Goal: Task Accomplishment & Management: Manage account settings

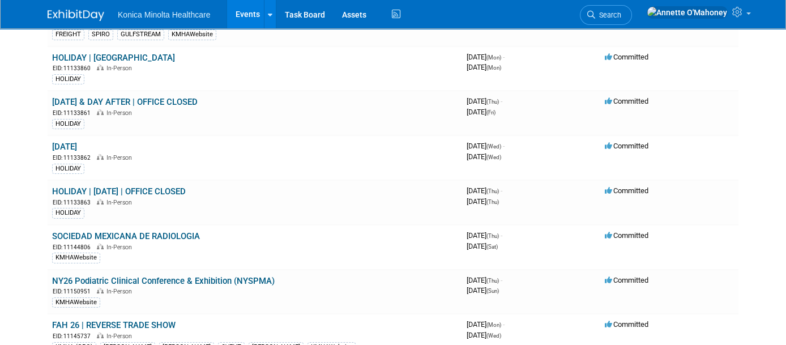
scroll to position [708, 0]
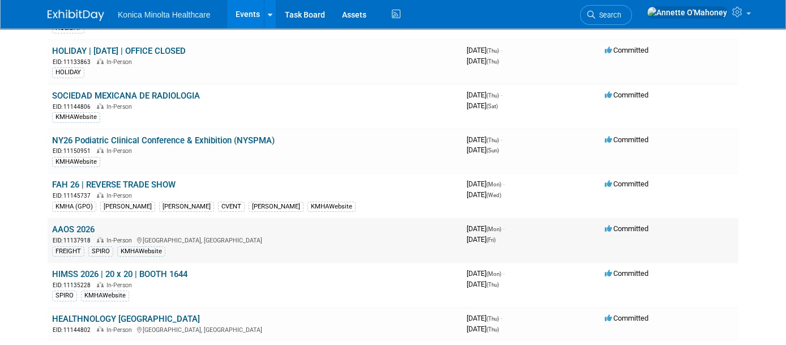
click at [75, 224] on link "AAOS 2026" at bounding box center [73, 229] width 42 height 10
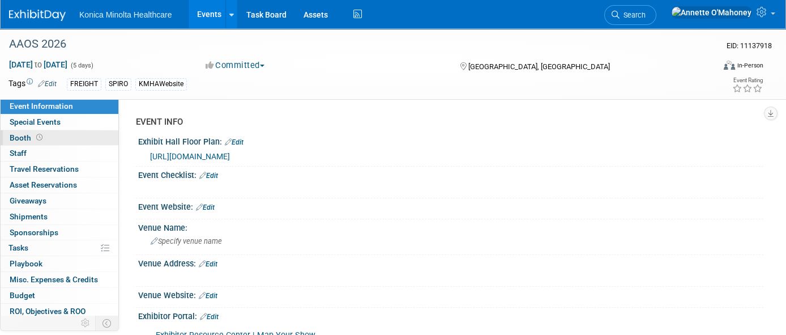
click at [42, 139] on span at bounding box center [39, 137] width 11 height 8
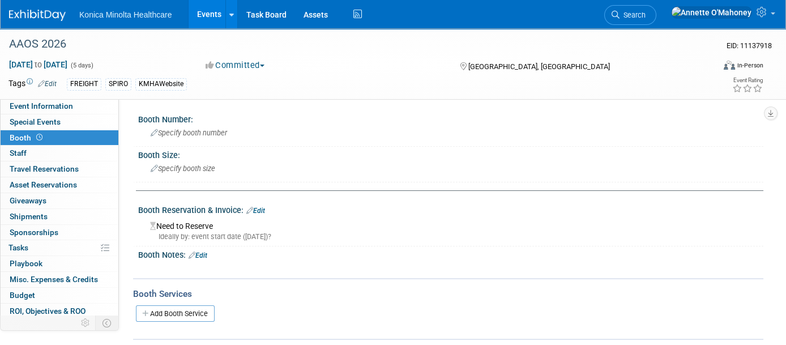
click at [259, 207] on link "Edit" at bounding box center [255, 211] width 19 height 8
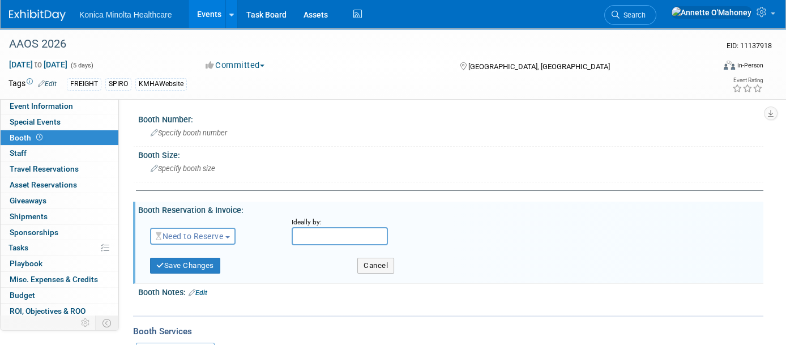
click at [232, 238] on button "Need to Reserve" at bounding box center [192, 236] width 85 height 17
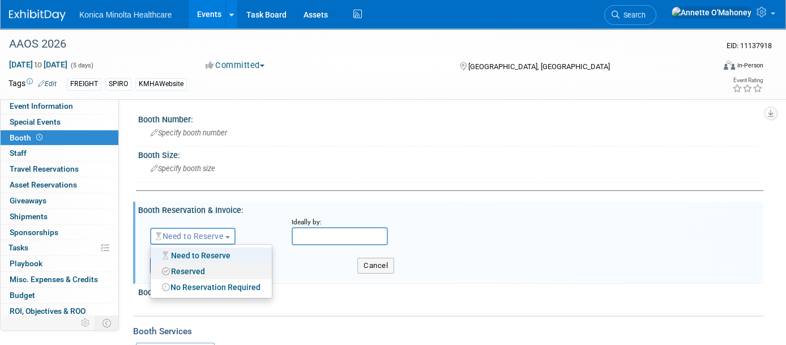
click at [216, 268] on link "Reserved" at bounding box center [211, 271] width 121 height 16
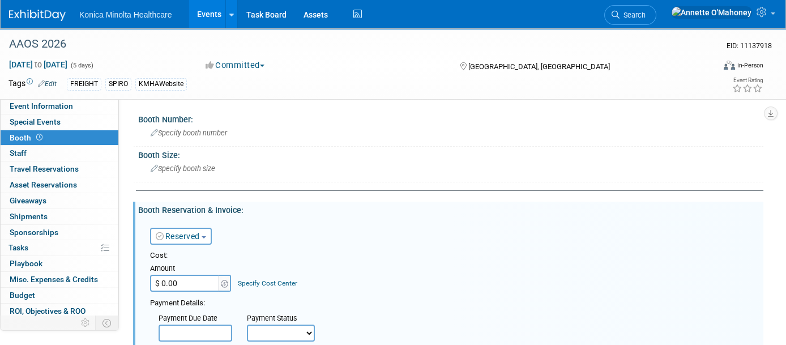
click at [202, 277] on input "$ 0.00" at bounding box center [185, 283] width 71 height 17
type input "$ 16,000.00"
click at [427, 260] on div "Cost: Amount $ 16,000.00 Specify Cost Center Cost Center -- Not Specified -- AA…" at bounding box center [452, 270] width 605 height 41
click at [288, 324] on select "Not Paid Yet Partially Paid Paid in Full" at bounding box center [281, 332] width 68 height 17
select select "1"
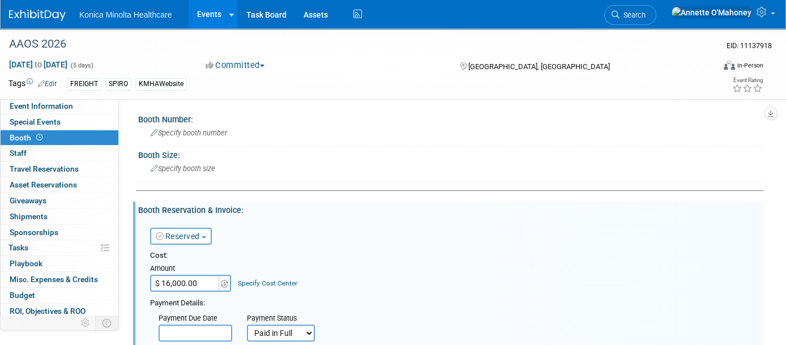
click at [247, 324] on select "Not Paid Yet Partially Paid Paid in Full" at bounding box center [281, 332] width 68 height 17
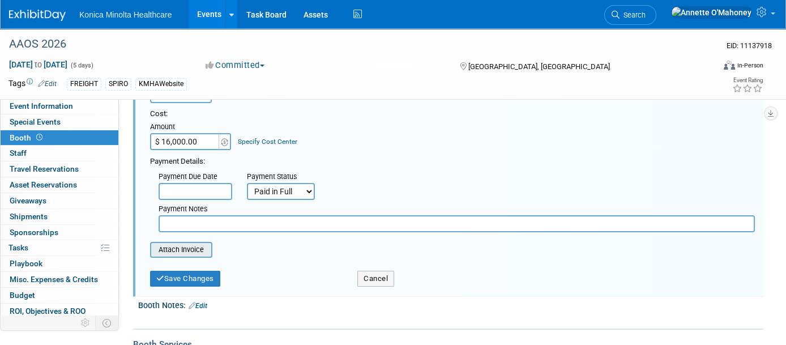
click at [188, 243] on input "file" at bounding box center [143, 250] width 135 height 14
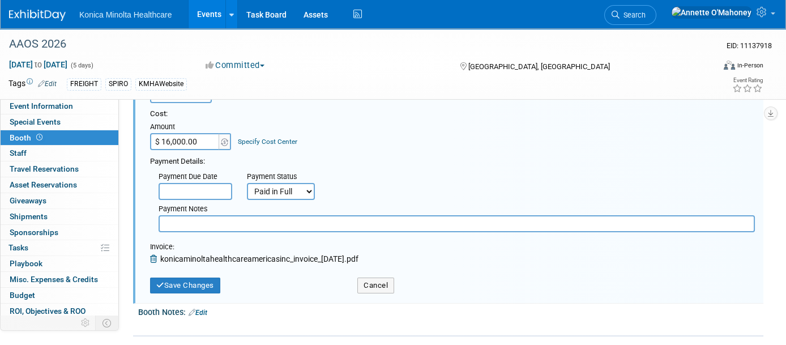
click at [263, 142] on link "Specify Cost Center" at bounding box center [267, 142] width 59 height 8
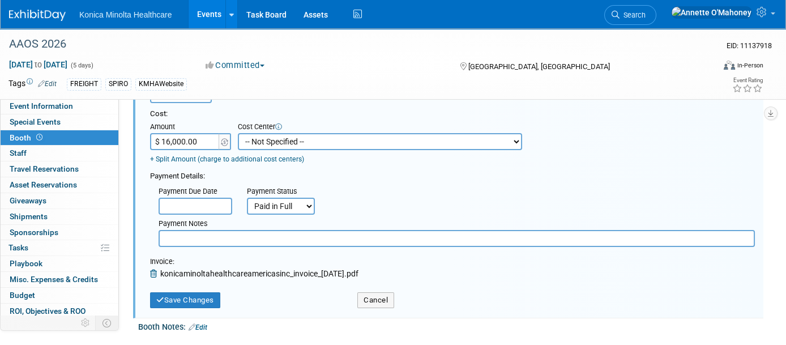
click at [263, 142] on select "-- Not Specified -- AAOE 10-21310-250000-10010 AAOS 10-21310-250000-10030 AHRA …" at bounding box center [380, 141] width 284 height 17
select select "18966408"
click at [238, 133] on select "-- Not Specified -- AAOE 10-21310-250000-10010 AAOS 10-21310-250000-10030 AHRA …" at bounding box center [380, 141] width 284 height 17
drag, startPoint x: 368, startPoint y: 135, endPoint x: 272, endPoint y: 131, distance: 96.3
click at [272, 133] on select "-- Not Specified -- AAOE 10-21310-250000-10010 AAOS 10-21310-250000-10030 AHRA …" at bounding box center [380, 141] width 284 height 17
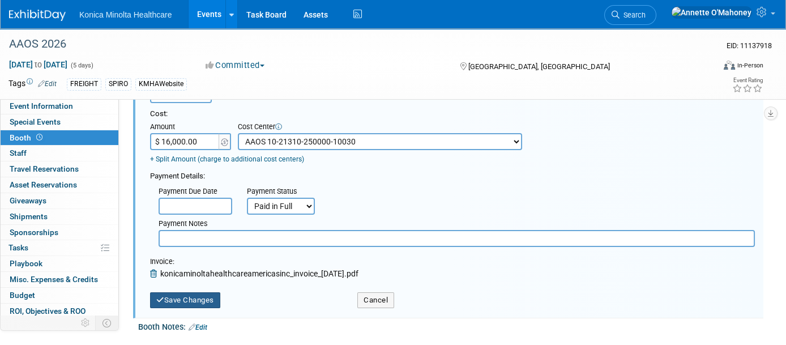
click at [209, 293] on button "Save Changes" at bounding box center [185, 300] width 70 height 16
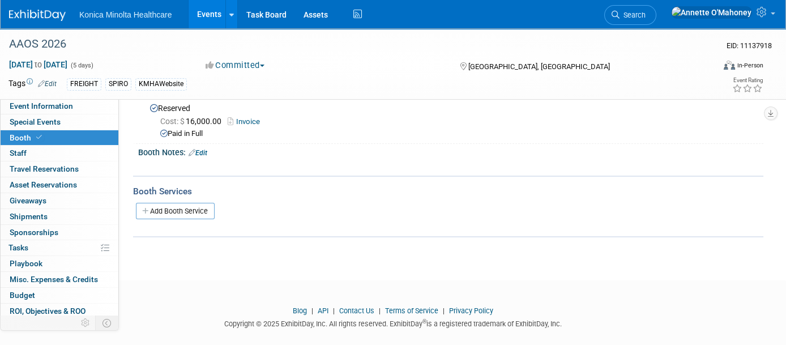
scroll to position [0, 0]
